Goal: Transaction & Acquisition: Purchase product/service

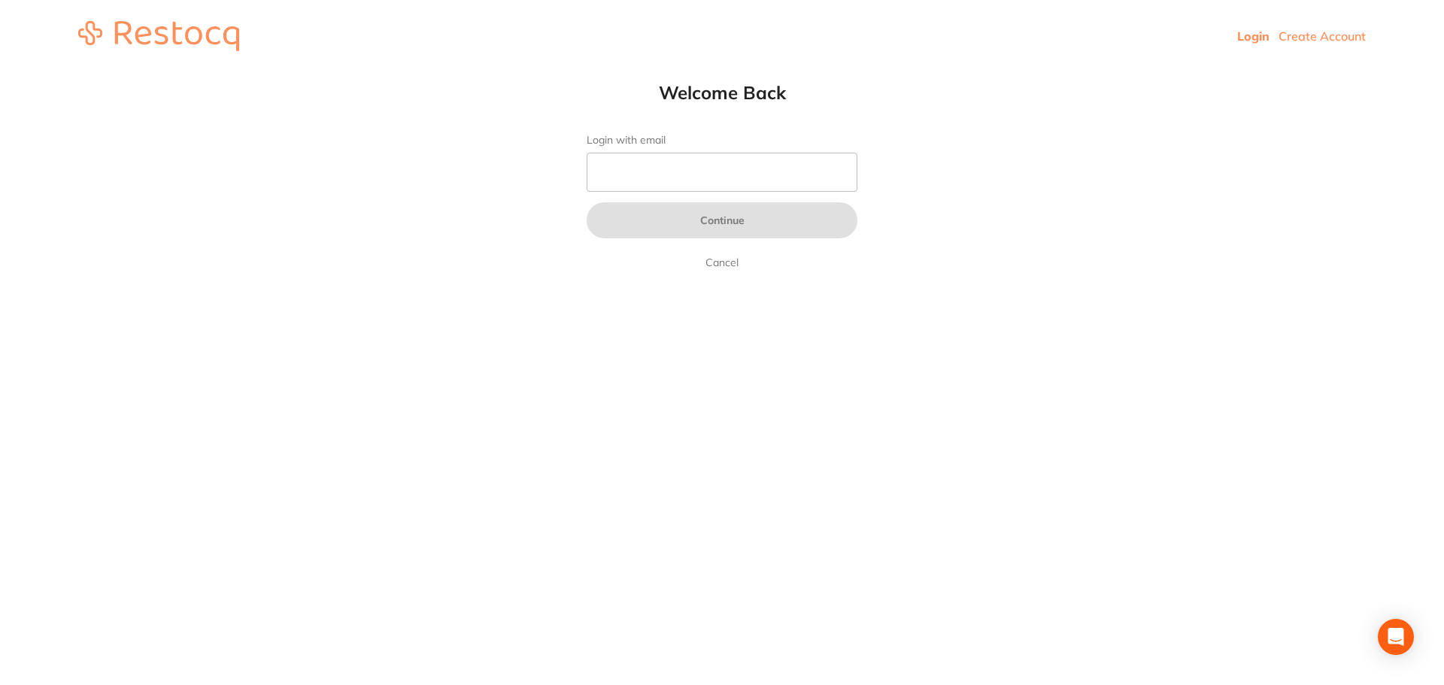
click at [1255, 32] on link "Login" at bounding box center [1253, 36] width 32 height 15
click at [728, 259] on link "Cancel" at bounding box center [721, 262] width 39 height 18
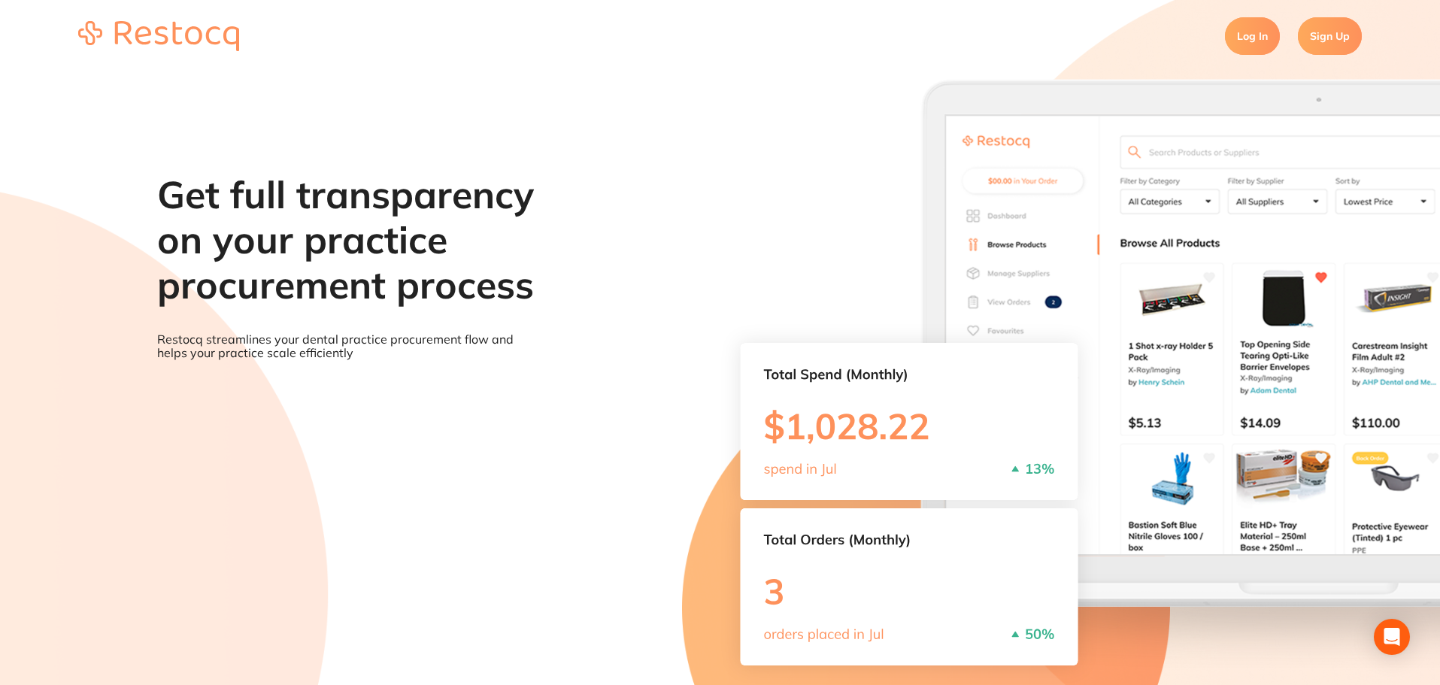
click at [1242, 29] on link "Log In" at bounding box center [1252, 36] width 55 height 38
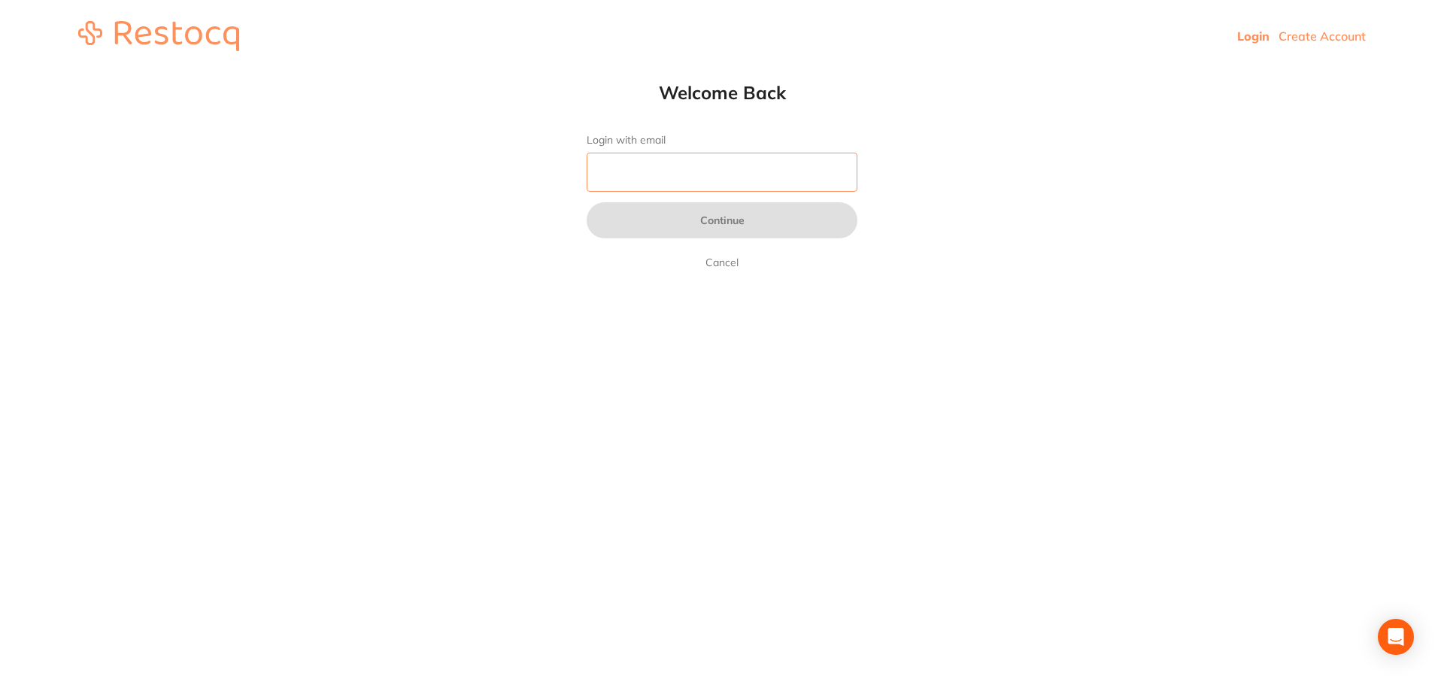
click at [666, 168] on input "Login with email" at bounding box center [722, 172] width 271 height 39
type input "[EMAIL_ADDRESS][DOMAIN_NAME]"
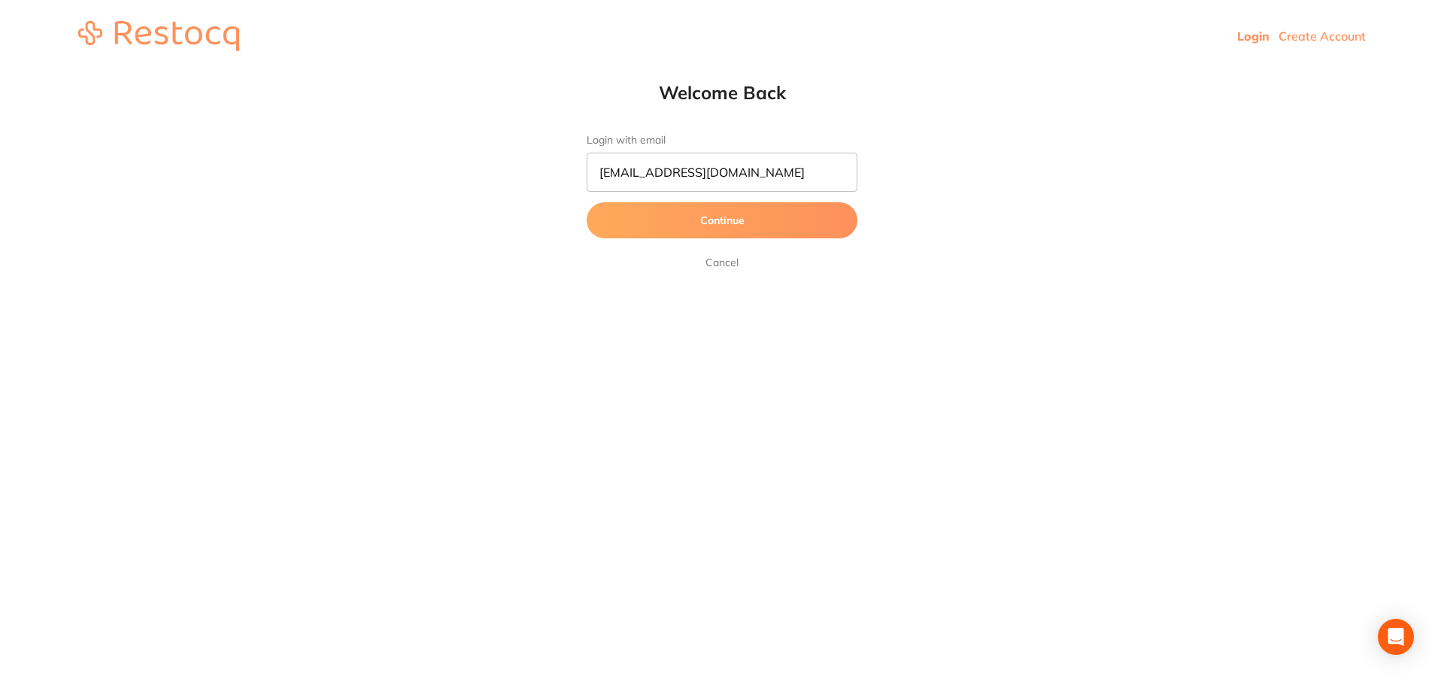
click at [728, 229] on button "Continue" at bounding box center [722, 220] width 271 height 36
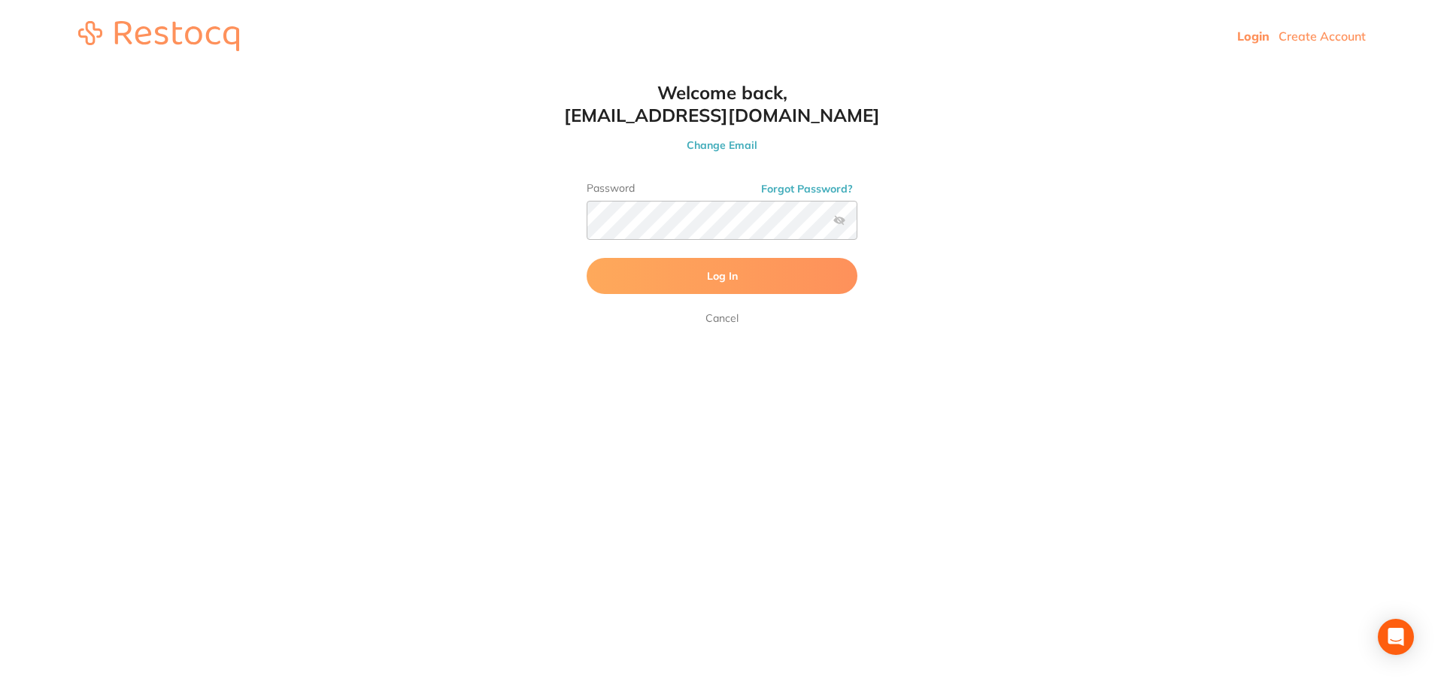
click at [715, 272] on span "Log In" at bounding box center [722, 276] width 31 height 14
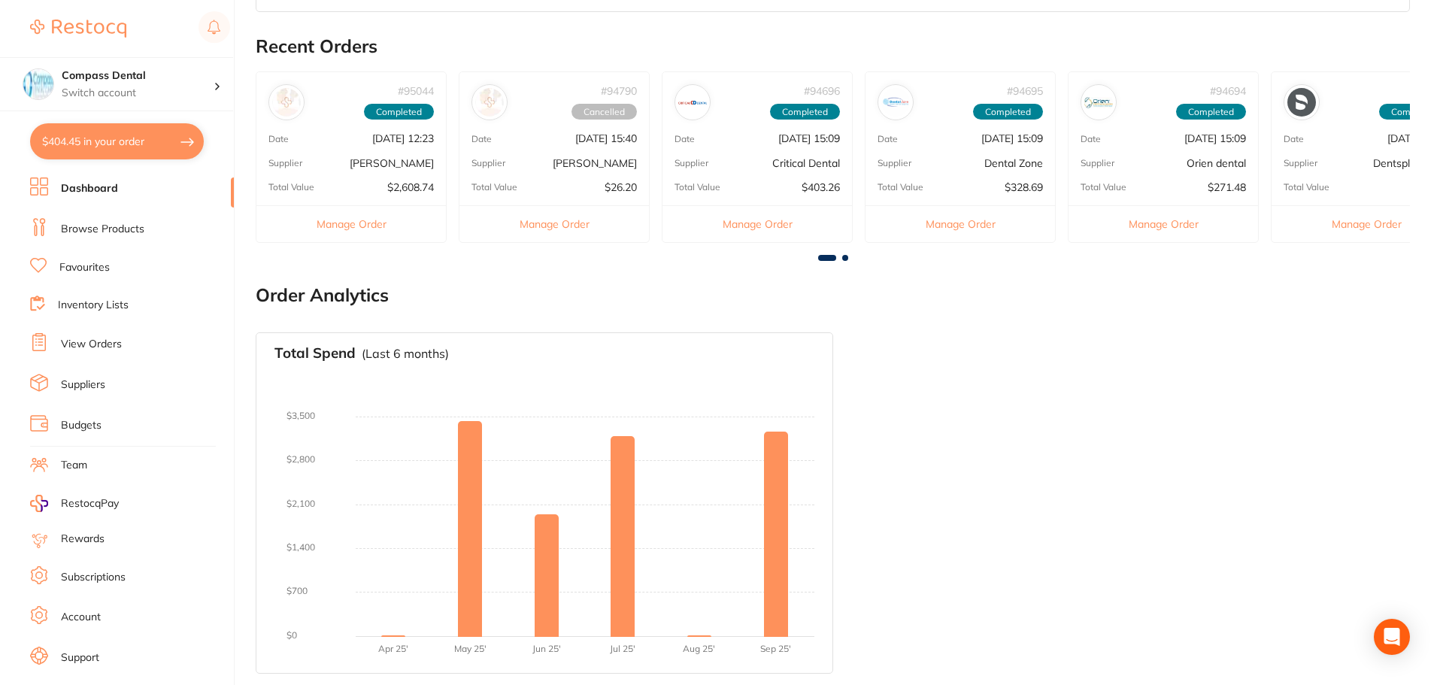
scroll to position [488, 0]
click at [154, 145] on button "$404.45 in your order" at bounding box center [117, 141] width 174 height 36
checkbox input "true"
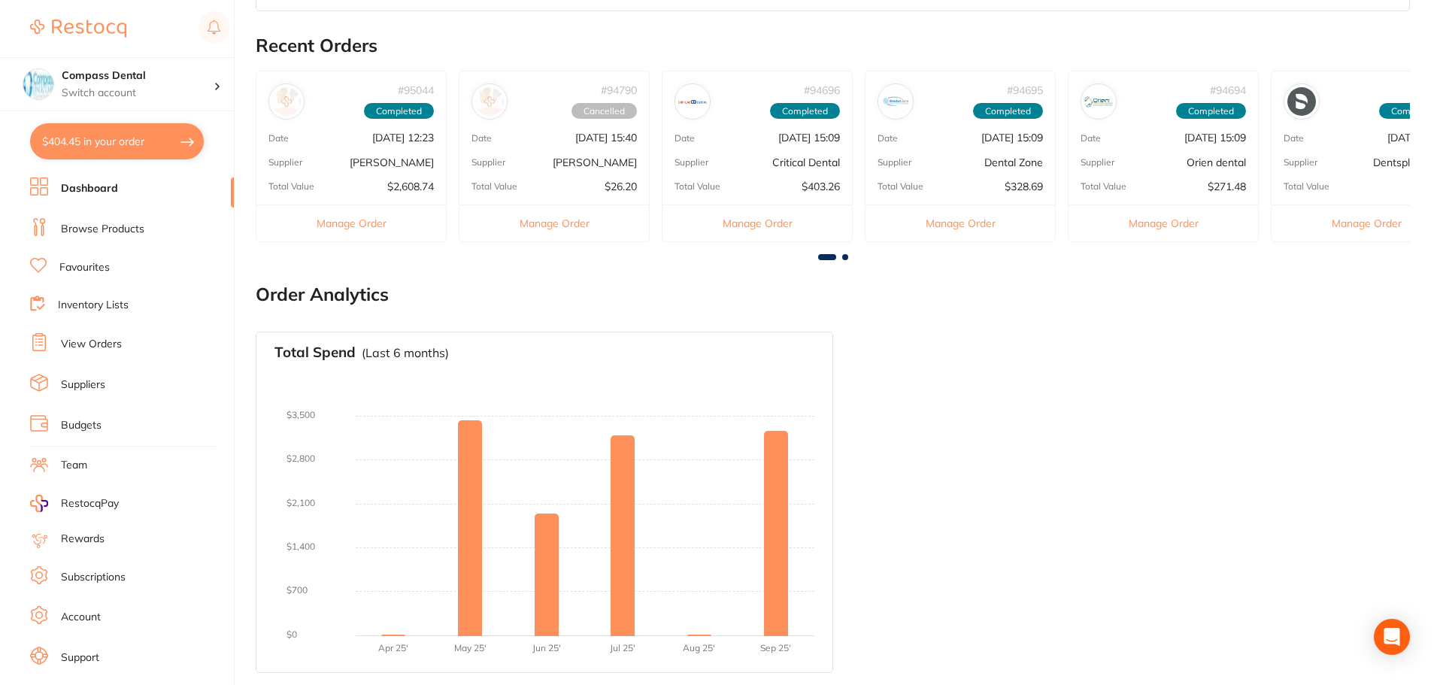
checkbox input "true"
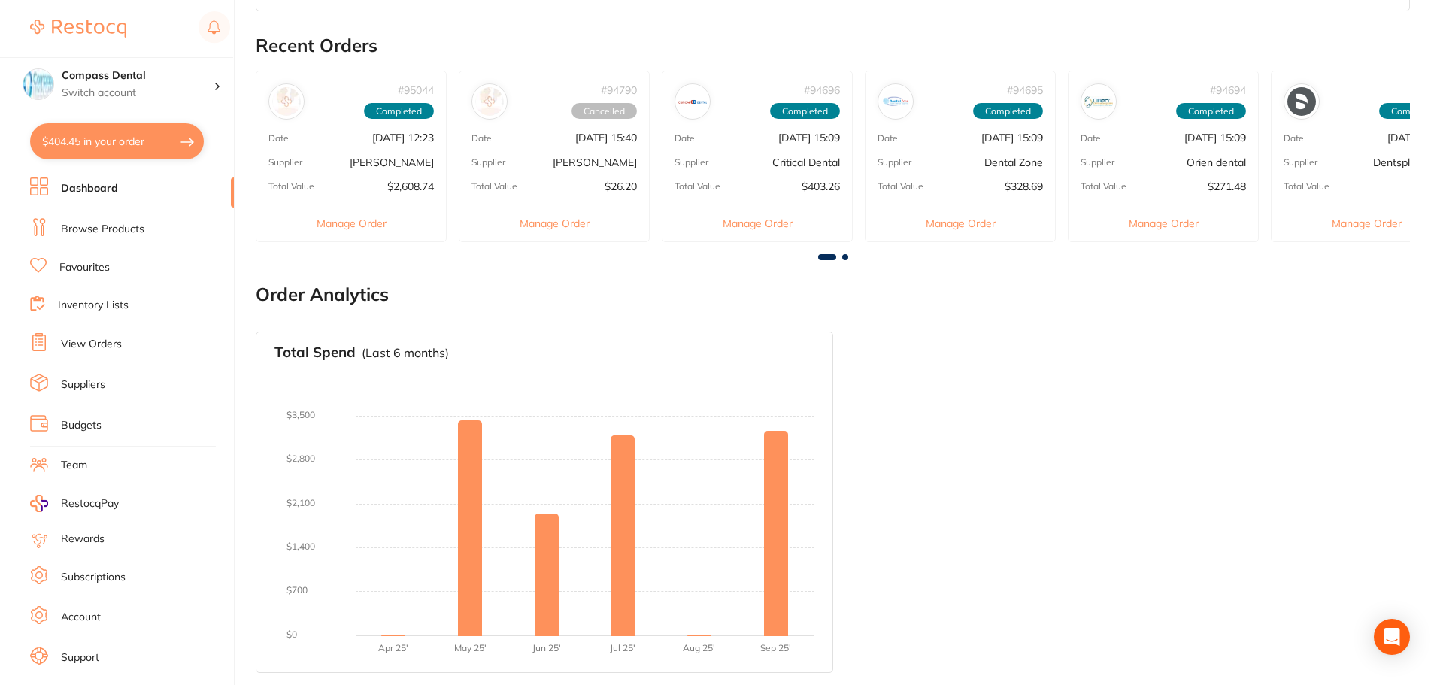
checkbox input "true"
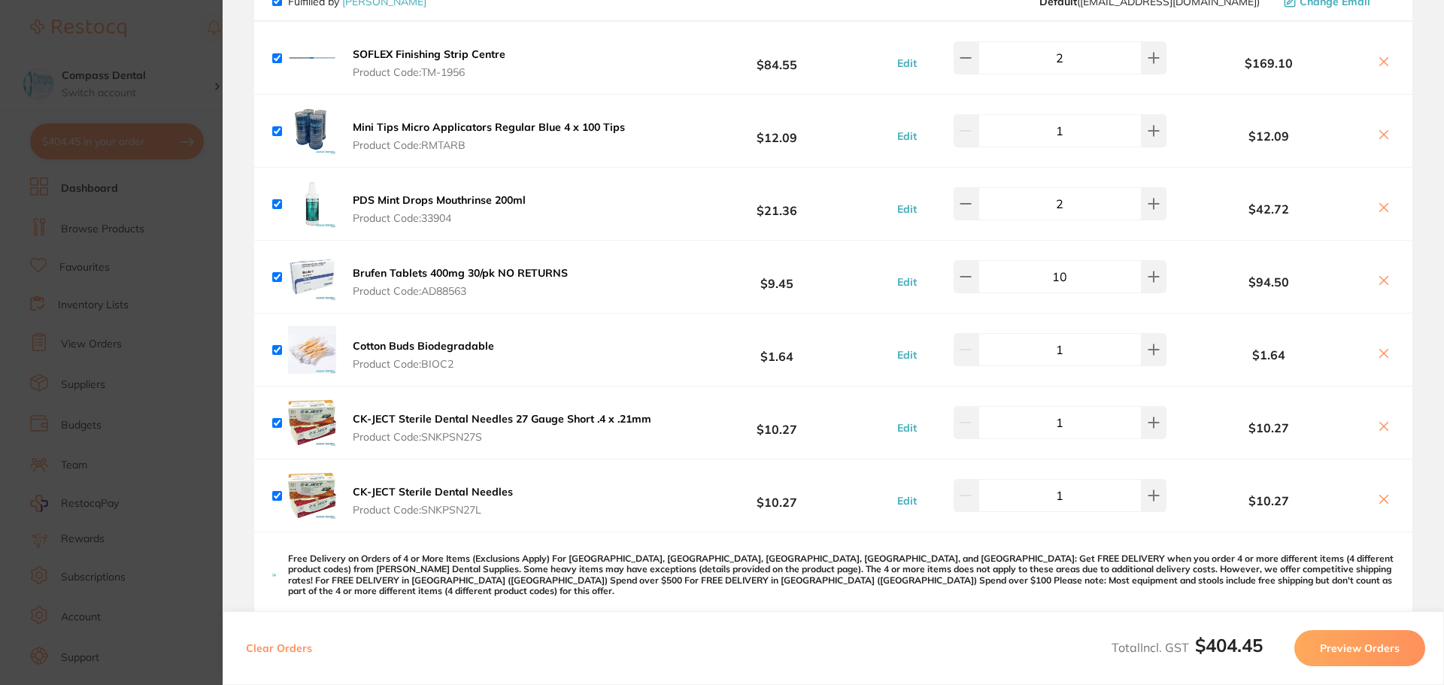
scroll to position [376, 0]
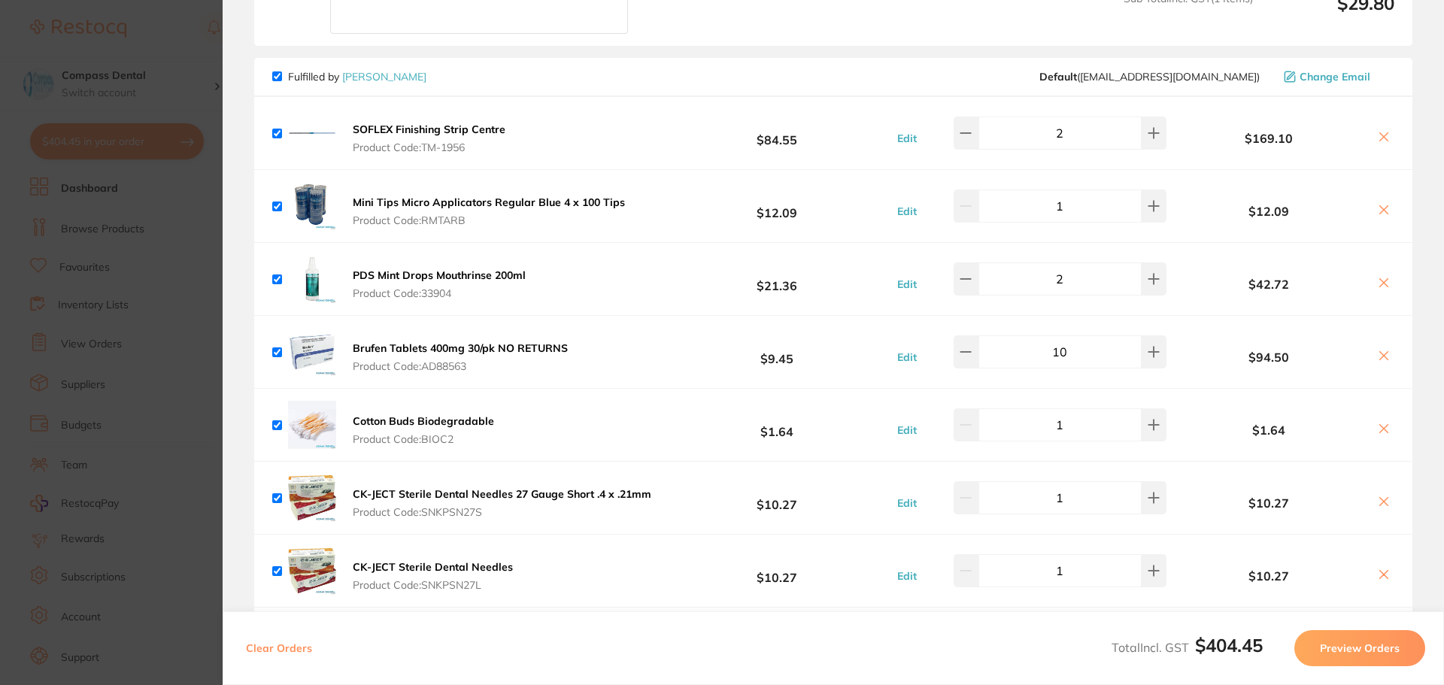
click at [1380, 352] on icon at bounding box center [1384, 356] width 8 height 8
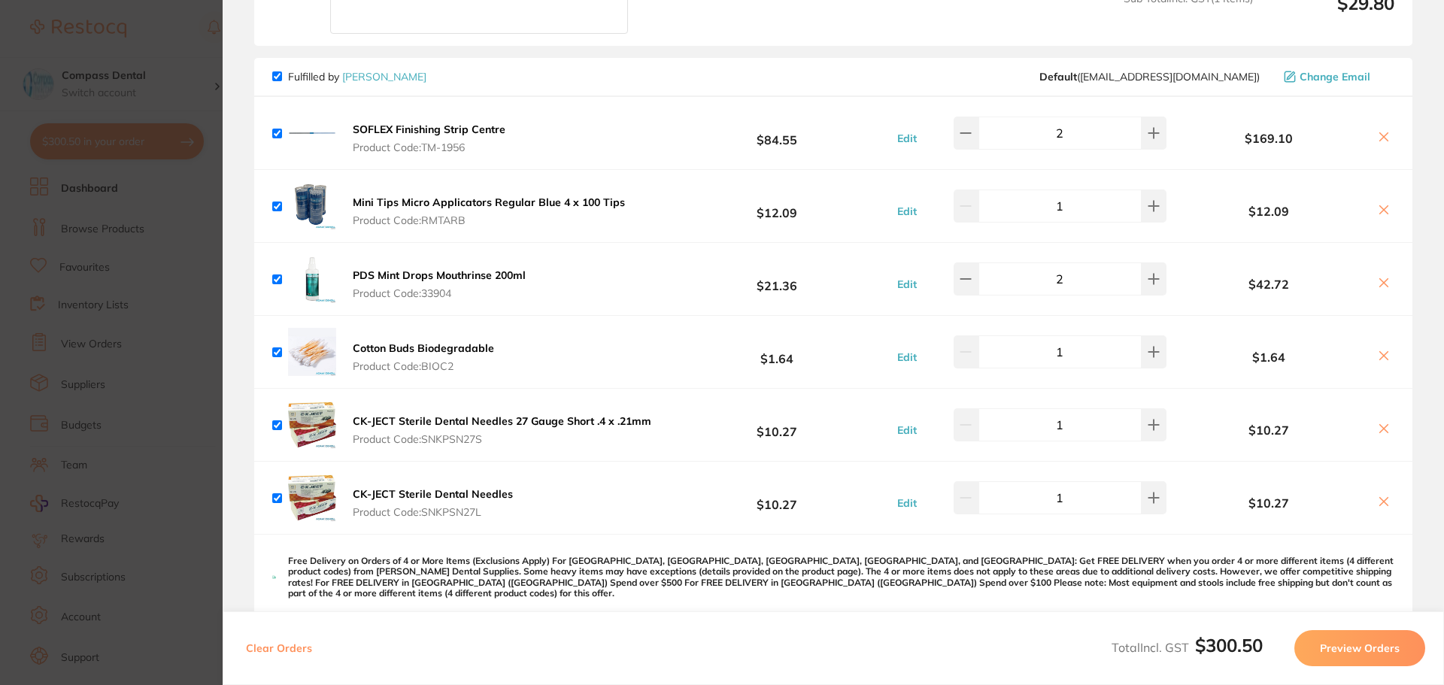
click at [1386, 135] on button at bounding box center [1383, 138] width 21 height 16
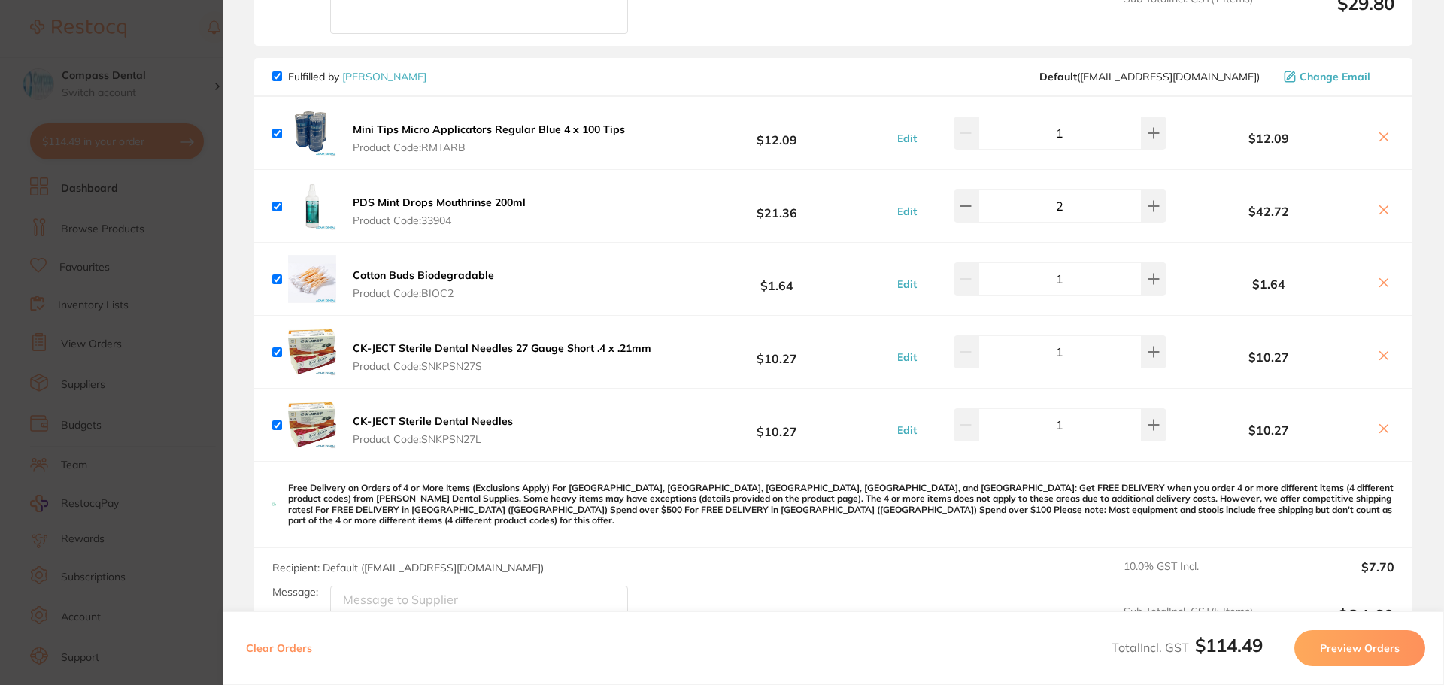
checkbox input "true"
click at [204, 67] on section "Update RRP Set your pre negotiated price for this item. Item Agreed RRP (excl. …" at bounding box center [722, 342] width 1444 height 685
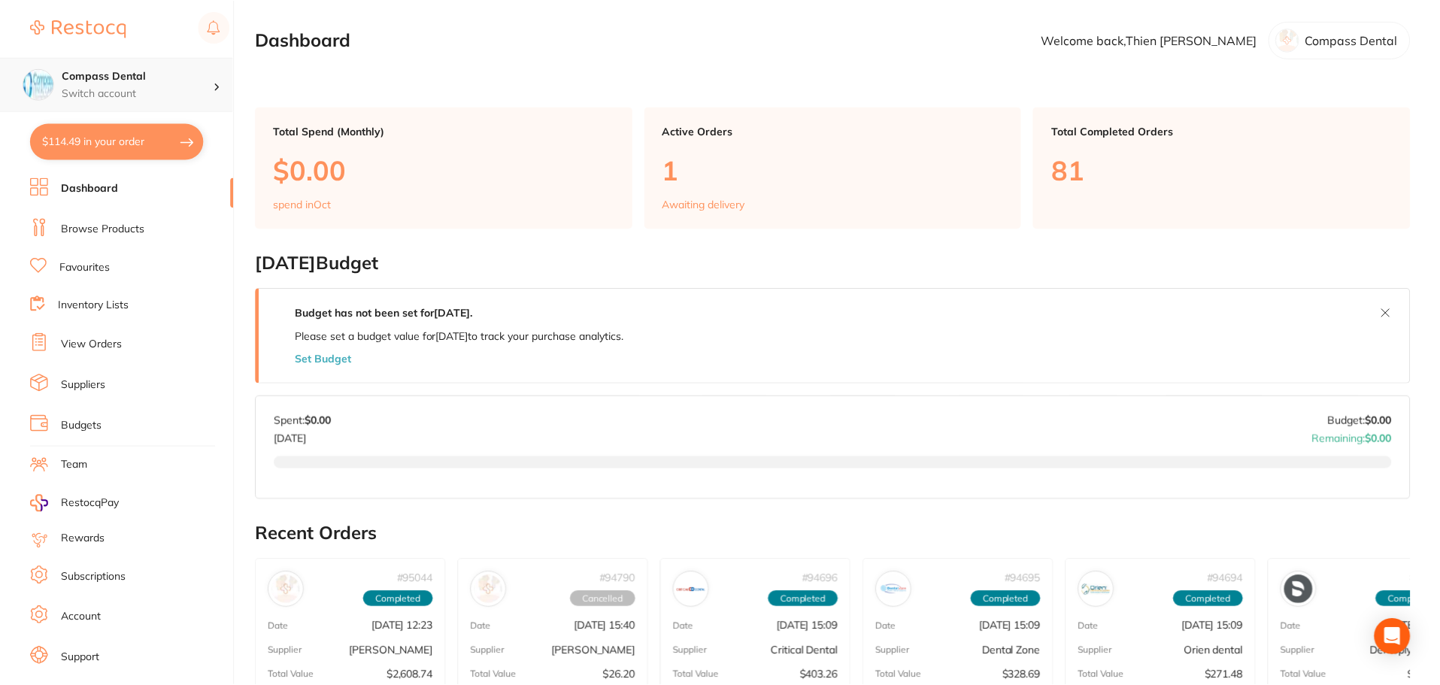
scroll to position [488, 0]
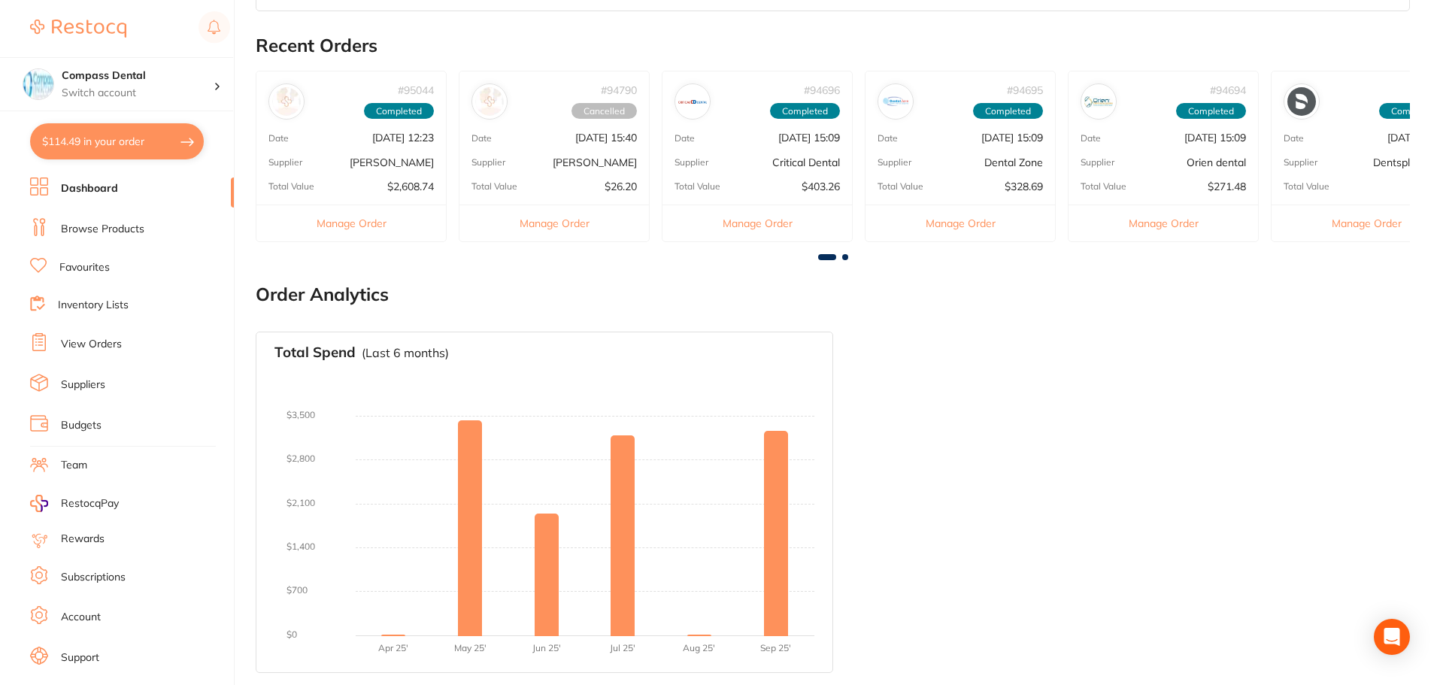
click at [126, 225] on link "Browse Products" at bounding box center [102, 229] width 83 height 15
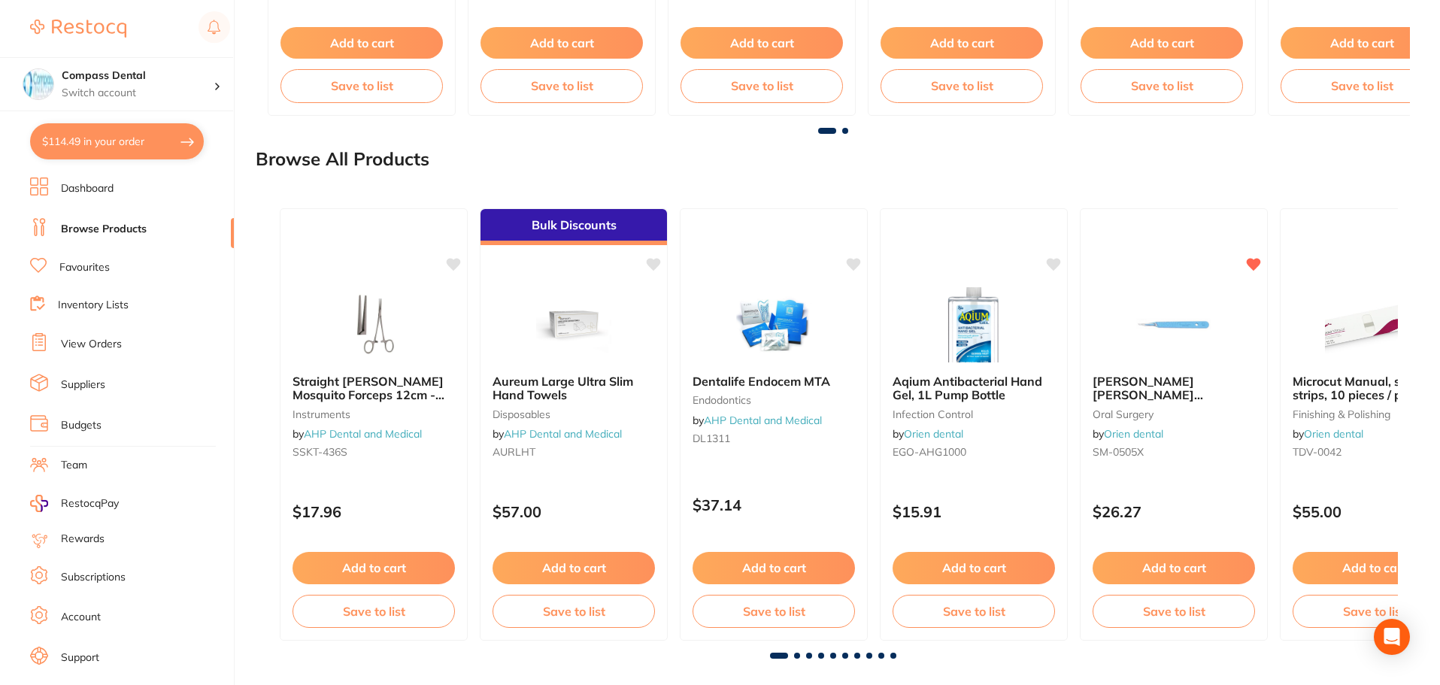
scroll to position [1661, 0]
